Goal: Task Accomplishment & Management: Manage account settings

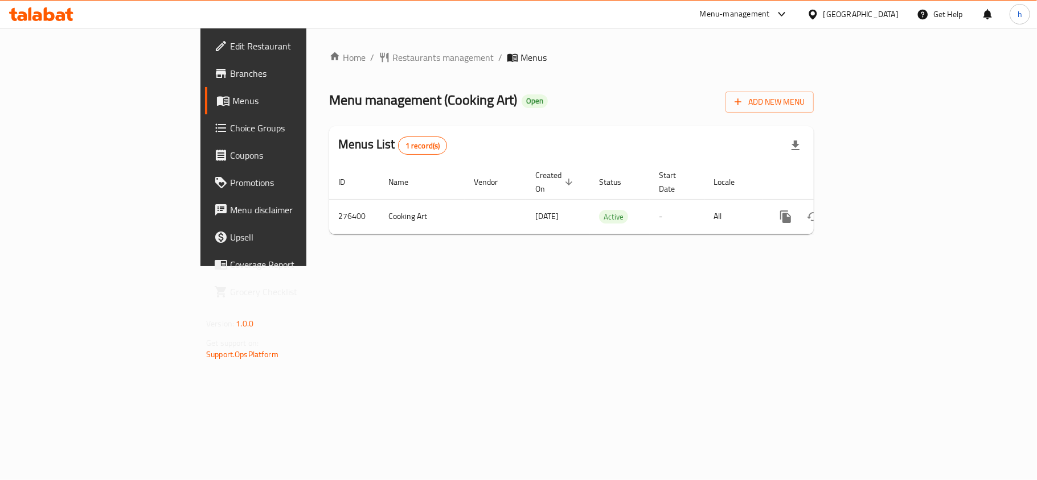
click at [889, 10] on div "[GEOGRAPHIC_DATA]" at bounding box center [860, 14] width 75 height 13
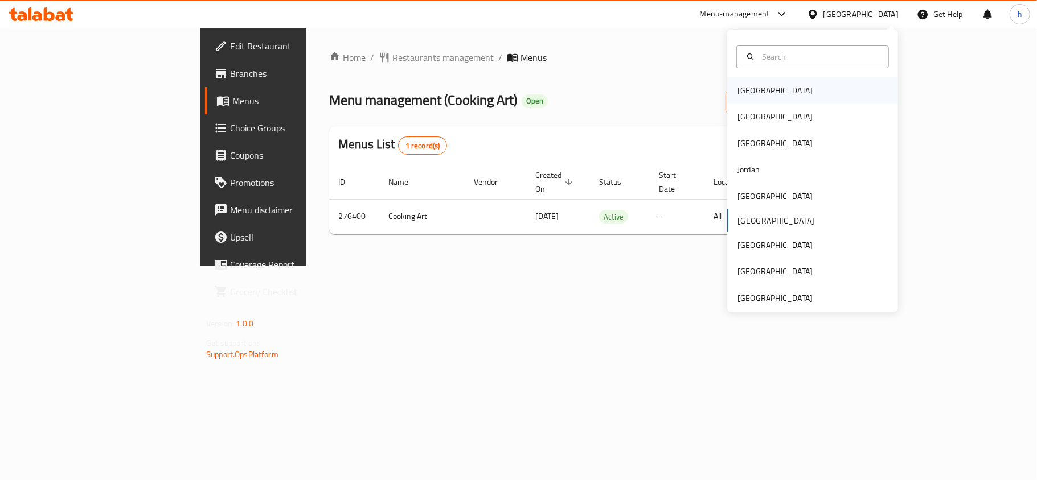
click at [750, 96] on div "[GEOGRAPHIC_DATA]" at bounding box center [774, 90] width 75 height 13
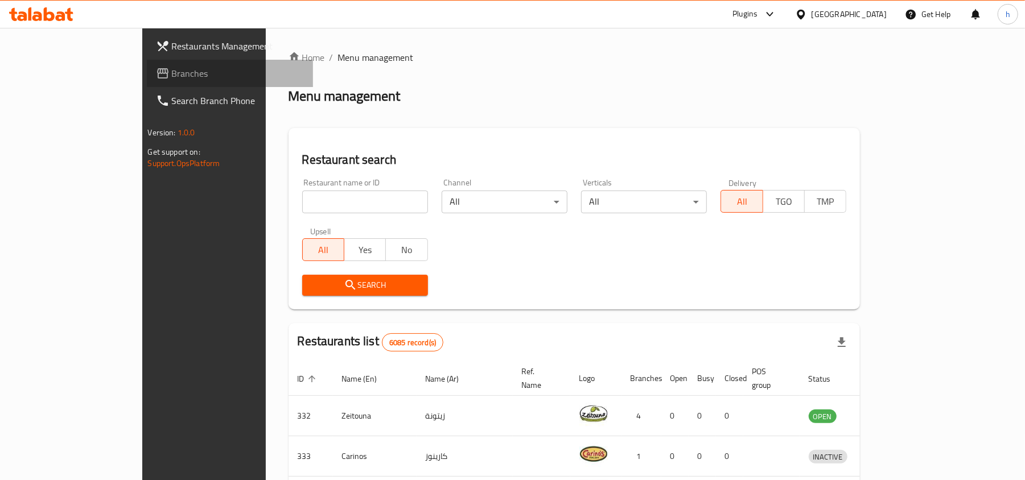
click at [172, 69] on span "Branches" at bounding box center [238, 74] width 133 height 14
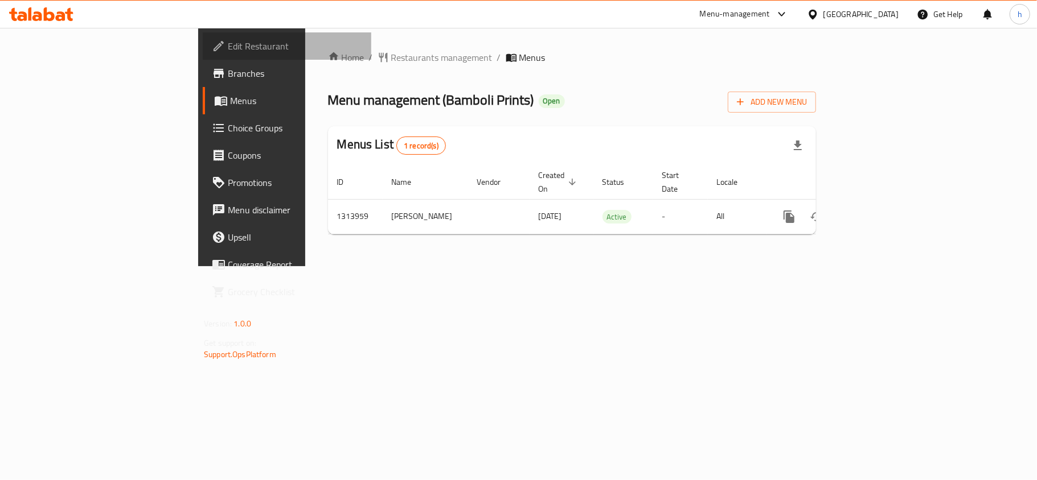
click at [228, 46] on span "Edit Restaurant" at bounding box center [295, 46] width 134 height 14
click at [452, 266] on div "Home / Restaurants management / Menus Menu management ( Ajwa Restaurant ) Open …" at bounding box center [571, 147] width 533 height 239
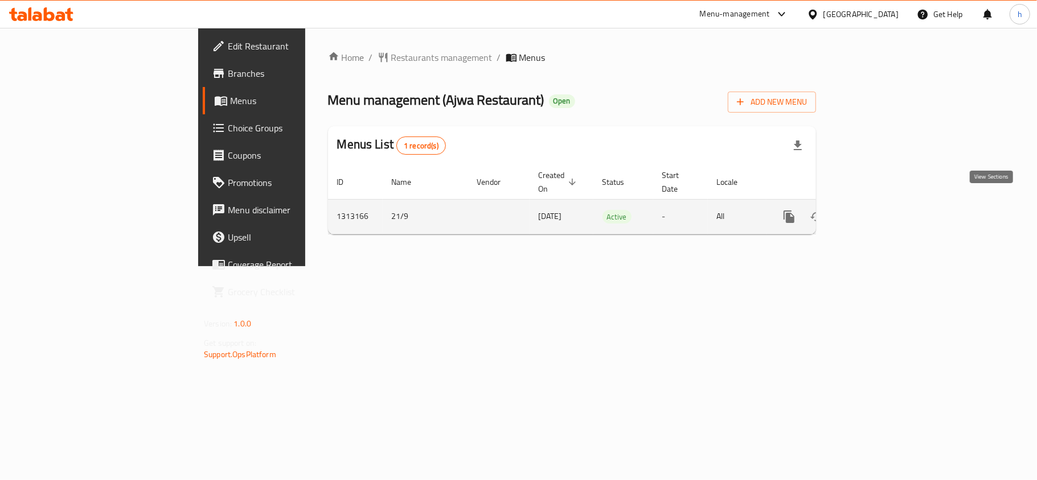
click at [885, 209] on link "enhanced table" at bounding box center [870, 216] width 27 height 27
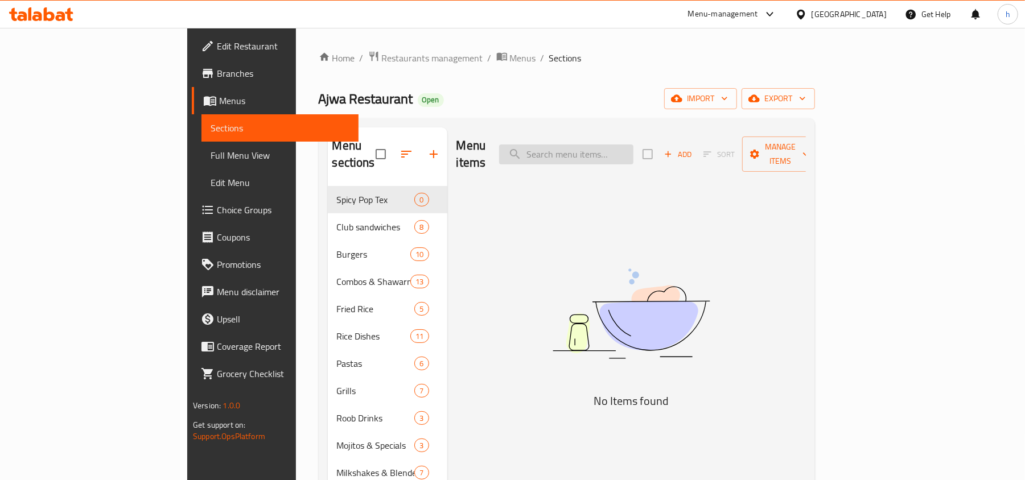
click at [634, 147] on input "search" at bounding box center [566, 155] width 134 height 20
paste input "Kabab Sharook"
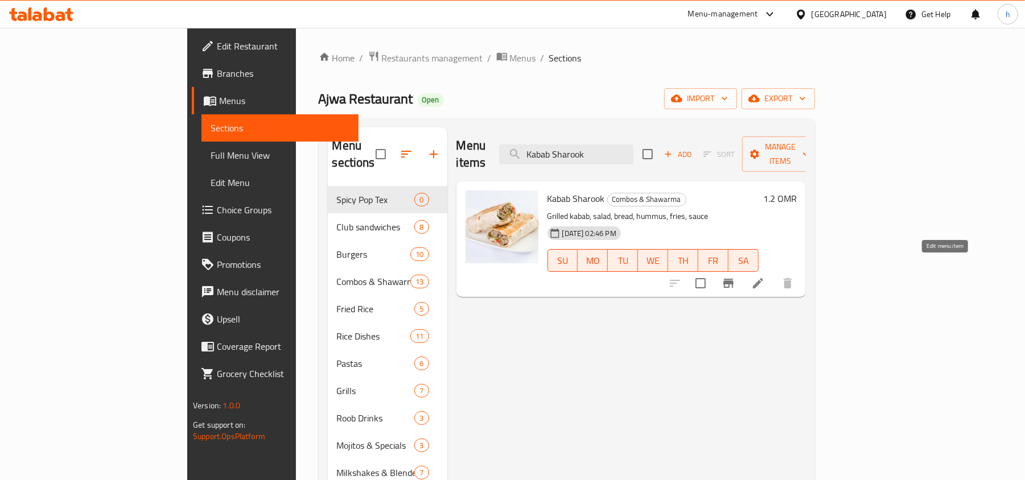
type input "Kabab Sharook"
click at [763, 278] on icon at bounding box center [758, 283] width 10 height 10
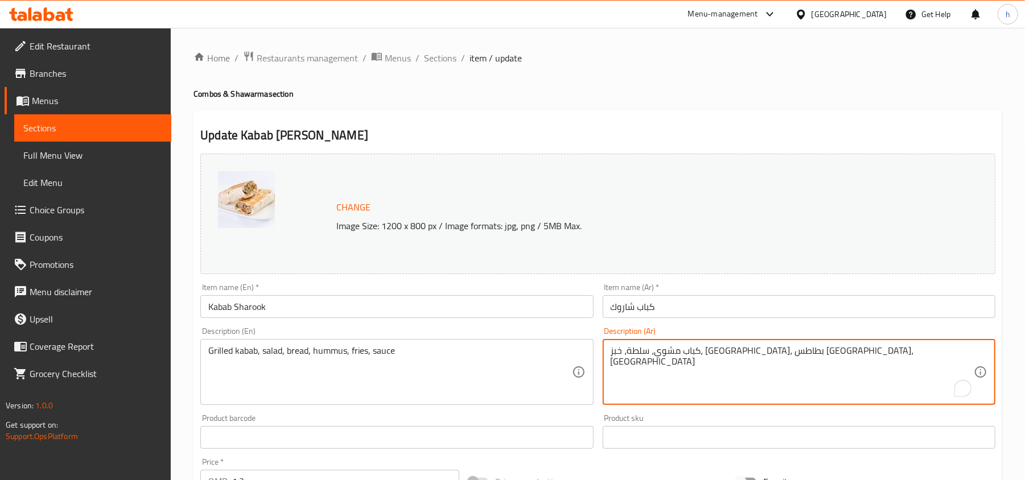
click at [683, 356] on textarea "كباب مشوي، سلطة، خبز، حمص، بطاطس مقلية، صلصة" at bounding box center [792, 373] width 363 height 54
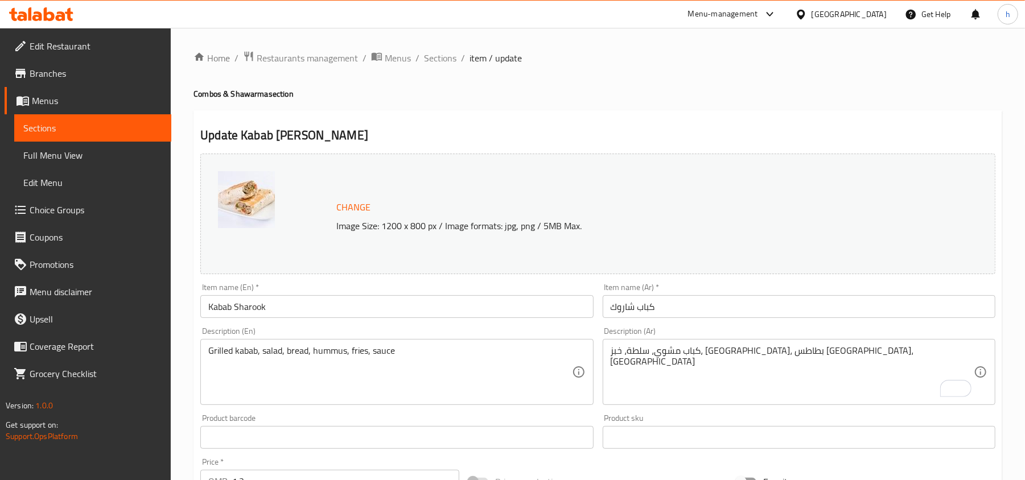
click at [881, 8] on div "[GEOGRAPHIC_DATA]" at bounding box center [849, 14] width 75 height 13
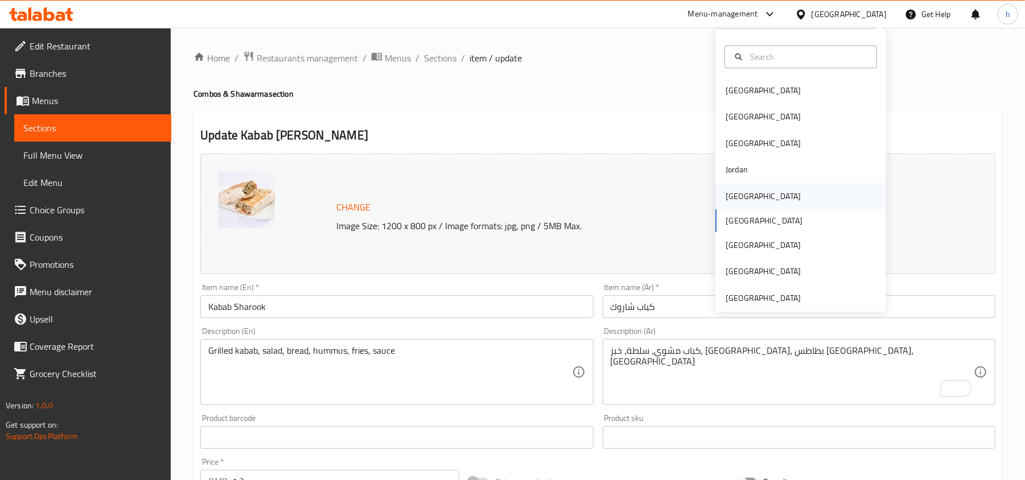
click at [746, 196] on div "Kuwait" at bounding box center [763, 196] width 93 height 26
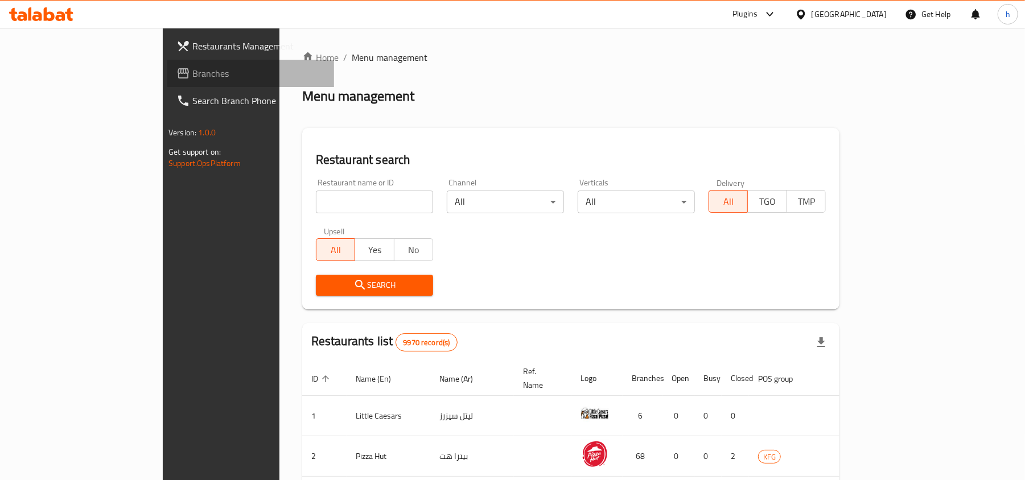
click at [192, 76] on span "Branches" at bounding box center [258, 74] width 133 height 14
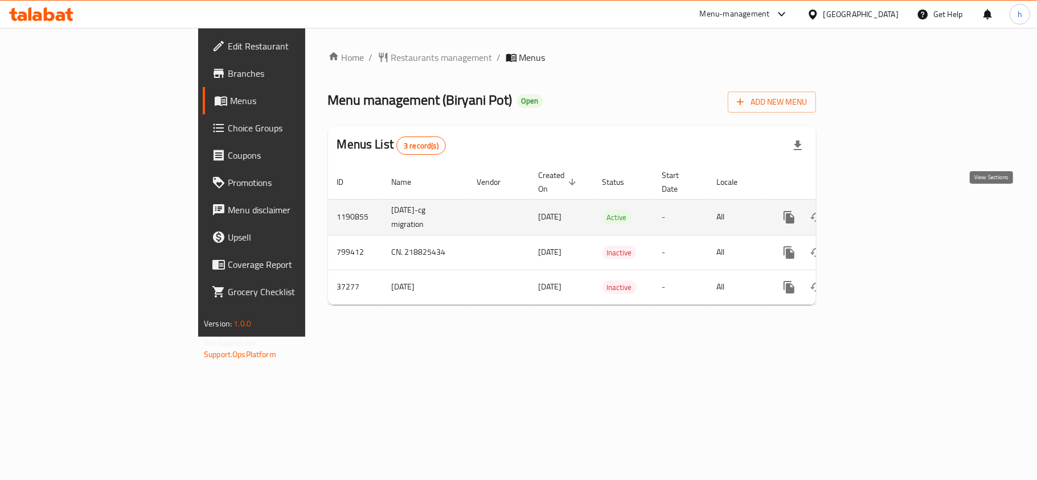
click at [878, 211] on icon "enhanced table" at bounding box center [871, 218] width 14 height 14
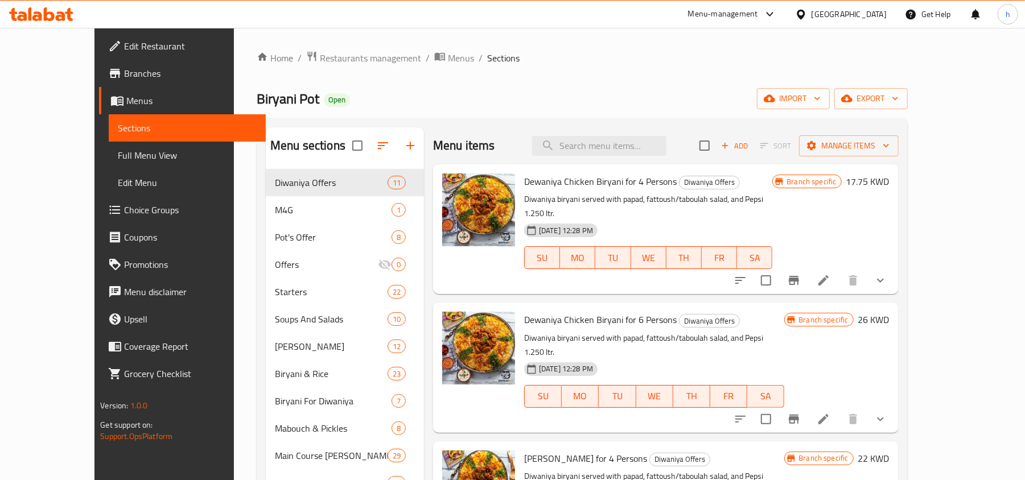
click at [651, 157] on div "Menu items Add Sort Manage items" at bounding box center [666, 146] width 466 height 37
click at [645, 143] on input "search" at bounding box center [599, 146] width 134 height 20
type input "lassi"
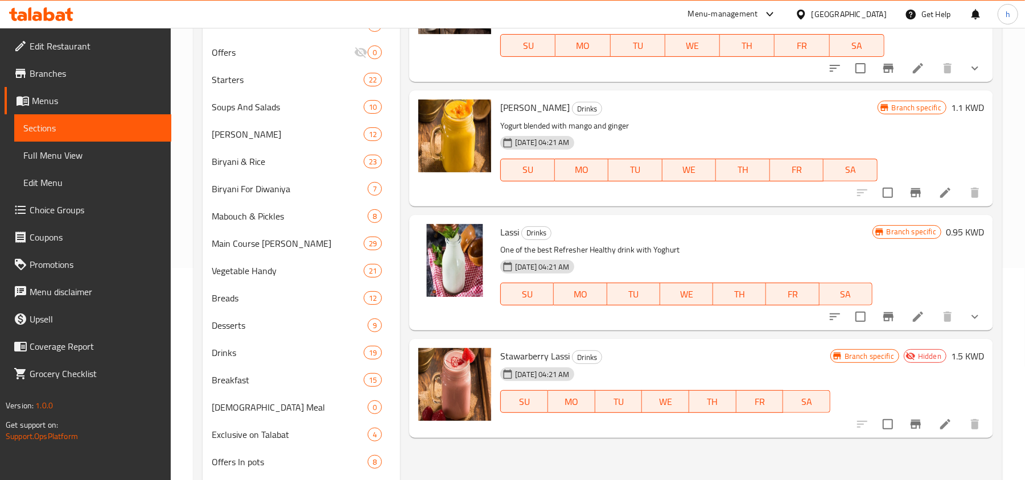
scroll to position [303, 0]
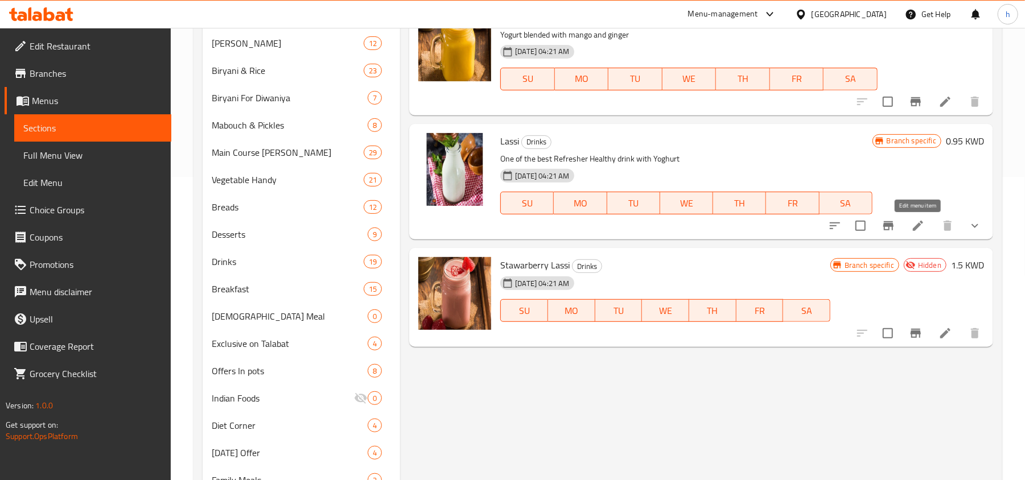
click at [916, 230] on icon at bounding box center [918, 226] width 10 height 10
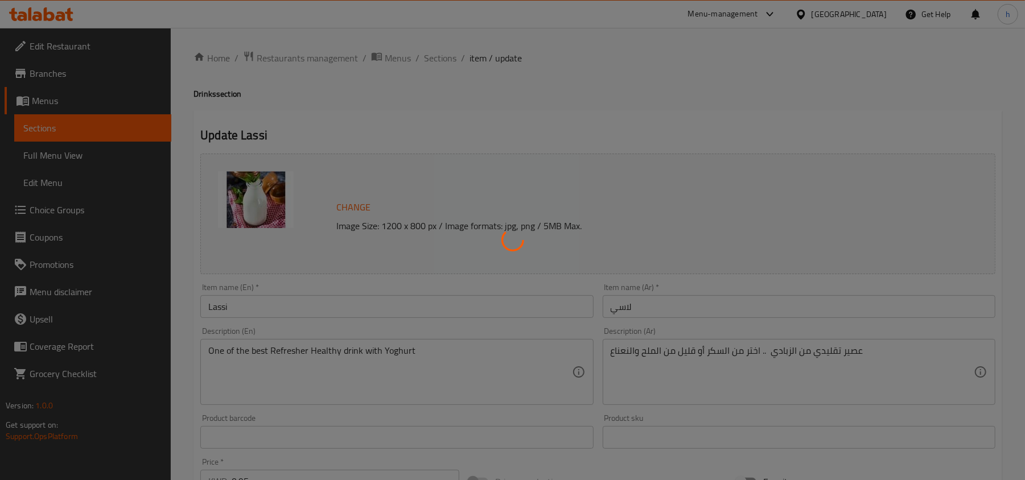
type input "اختيارك من"
type input "1"
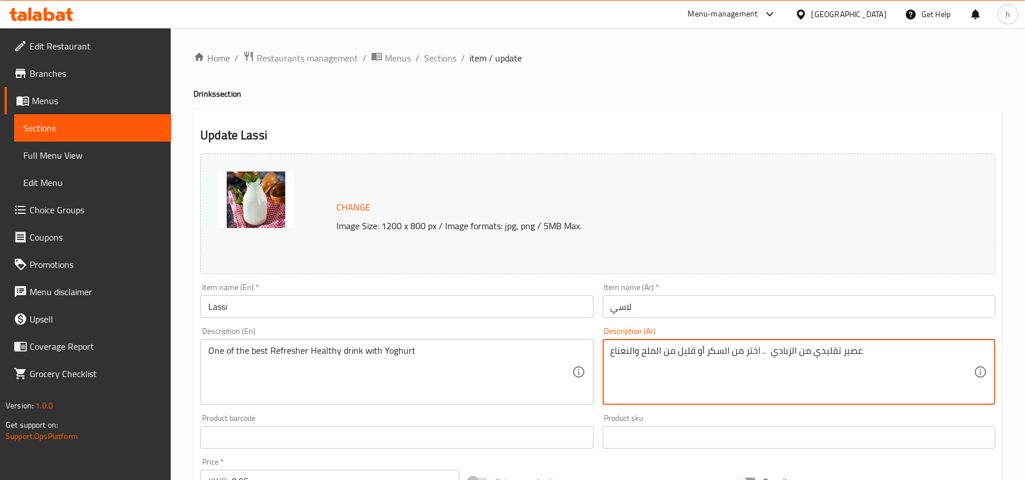
click at [866, 351] on textarea "عصير تقليدي من الزبادي .. اختر من السكر أو قليل من الملح والنعناع" at bounding box center [792, 373] width 363 height 54
click at [779, 378] on textarea "عصير تقليدي من الزبادي .. اختر من السكر أو قليل من الملح والنعناع" at bounding box center [792, 373] width 363 height 54
click at [748, 351] on textarea "عصير تقليدي من الزبادي .. اختر من السكر أو قليل من الملح والنعناع" at bounding box center [792, 373] width 363 height 54
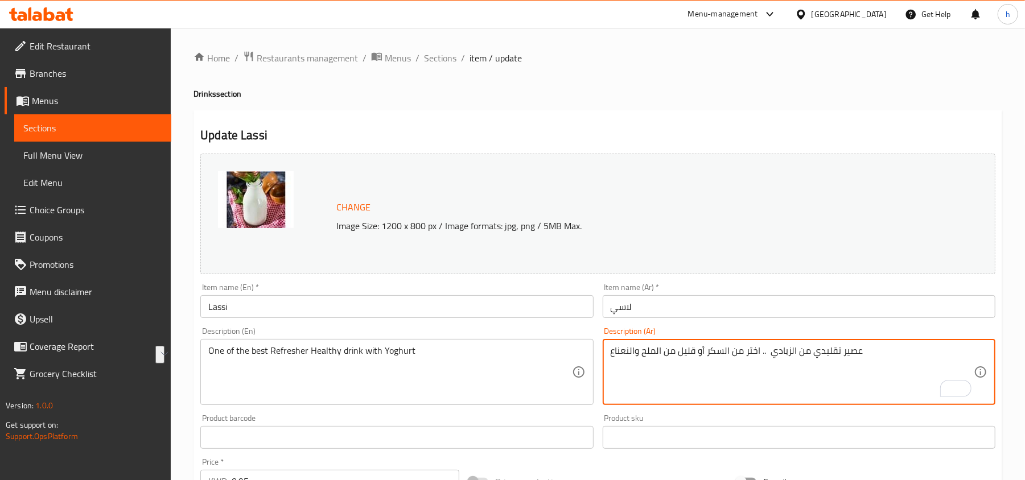
click at [748, 351] on textarea "عصير تقليدي من الزبادي .. اختر من السكر أو قليل من الملح والنعناع" at bounding box center [792, 373] width 363 height 54
click at [871, 14] on div "Kuwait" at bounding box center [849, 14] width 75 height 13
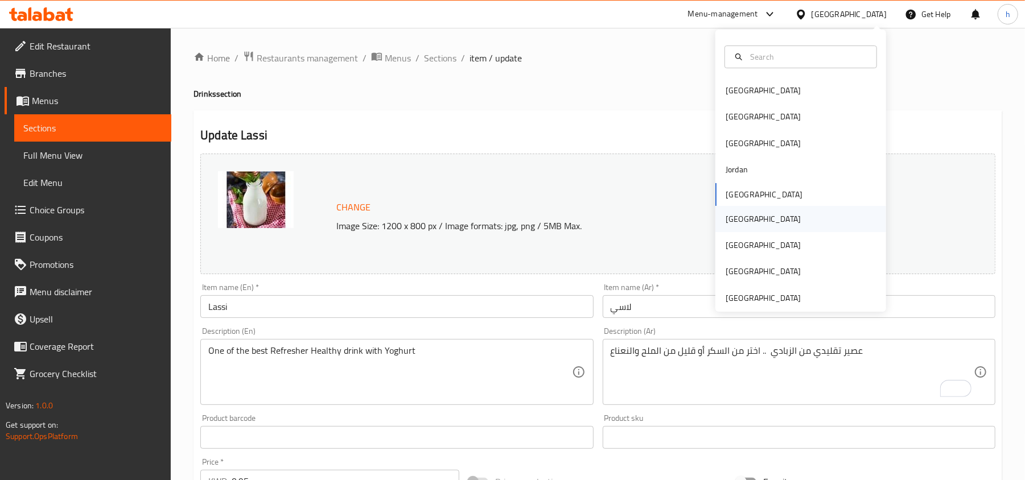
click at [733, 223] on div "[GEOGRAPHIC_DATA]" at bounding box center [763, 219] width 75 height 13
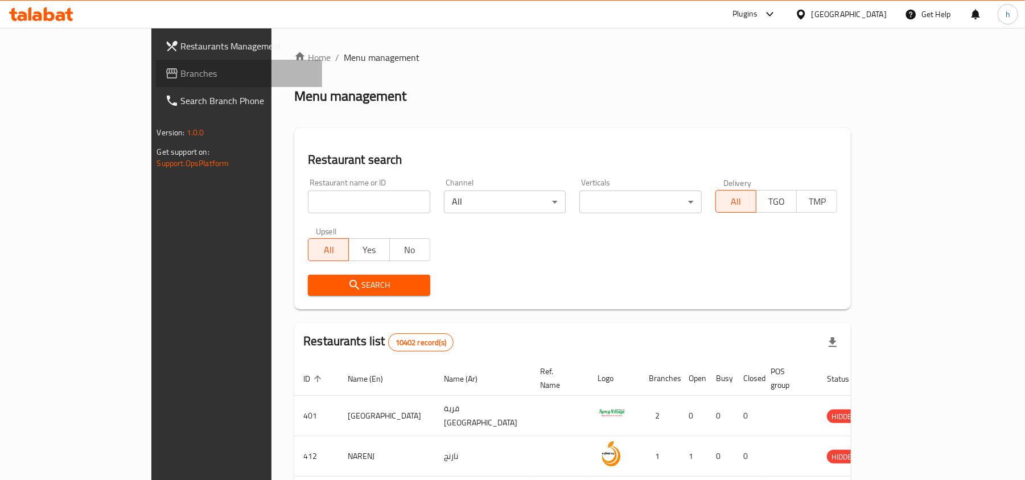
click at [181, 73] on span "Branches" at bounding box center [247, 74] width 133 height 14
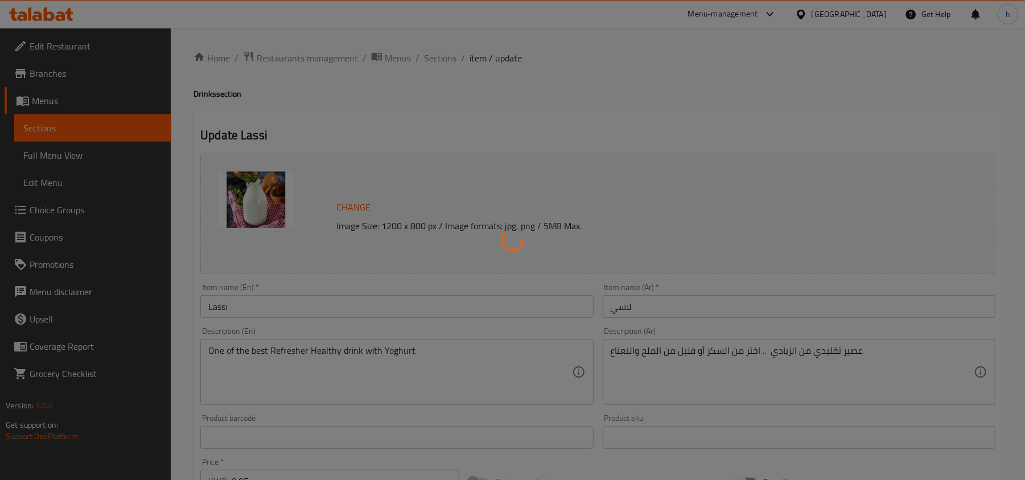
type input "اختيارك من"
type input "1"
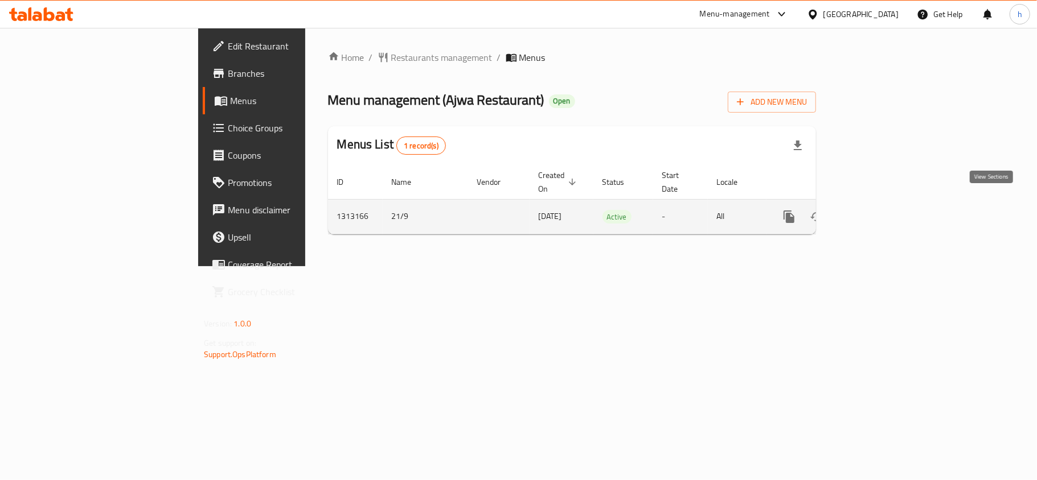
click at [878, 210] on icon "enhanced table" at bounding box center [871, 217] width 14 height 14
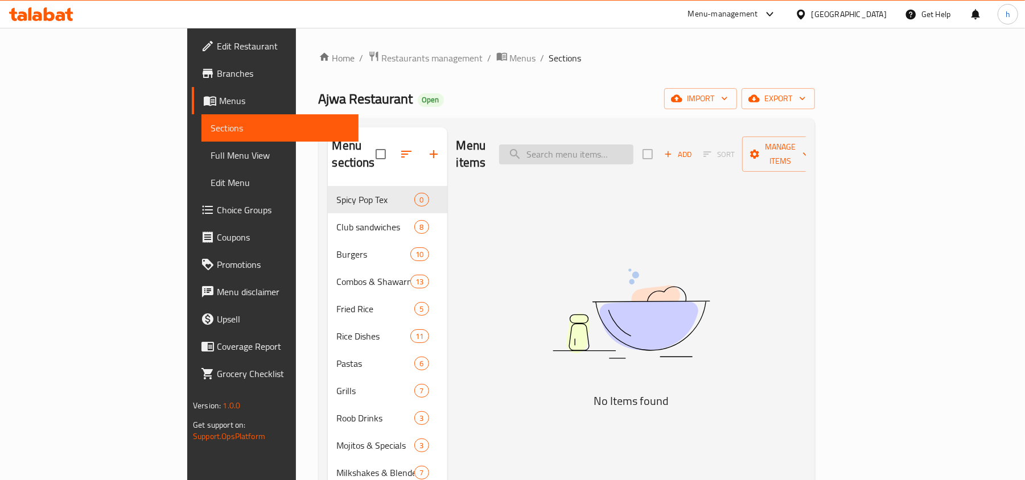
click at [628, 145] on input "search" at bounding box center [566, 155] width 134 height 20
paste input "Kabab Sharook"
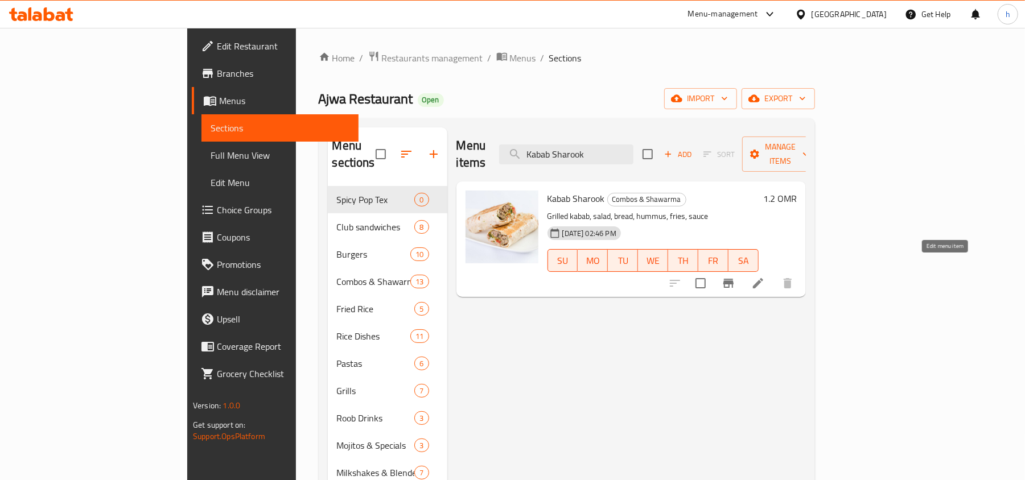
type input "Kabab Sharook"
click at [765, 277] on icon at bounding box center [758, 284] width 14 height 14
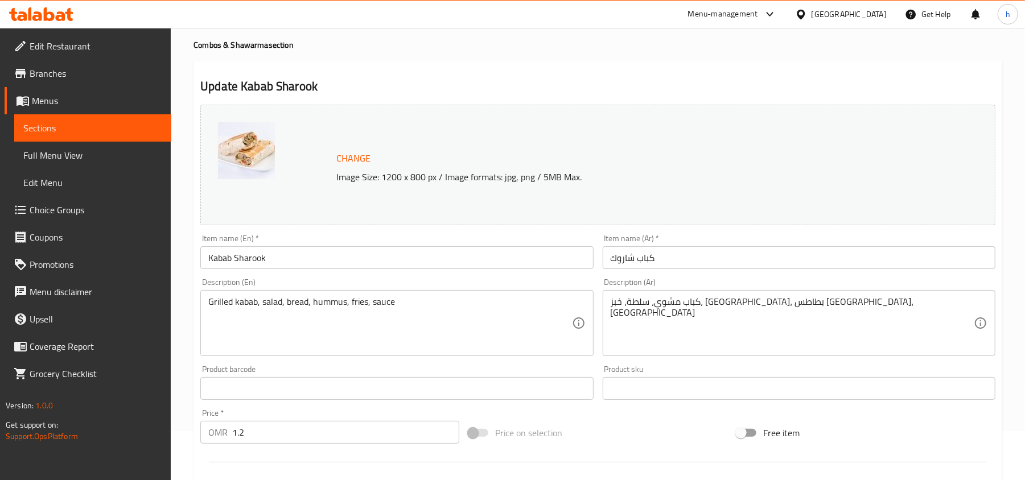
scroll to position [151, 0]
